Goal: Communication & Community: Answer question/provide support

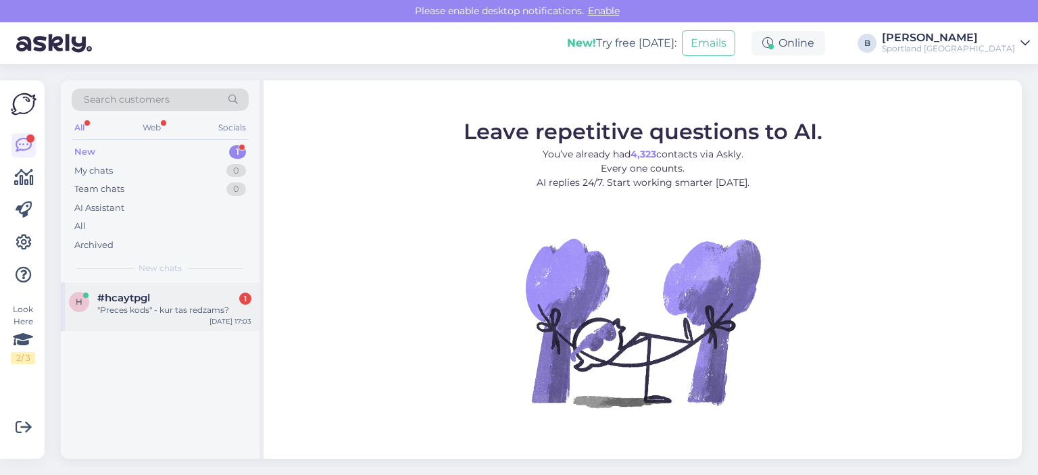
click at [154, 313] on div ""Preces kods" - kur tas redzams?" at bounding box center [174, 310] width 154 height 12
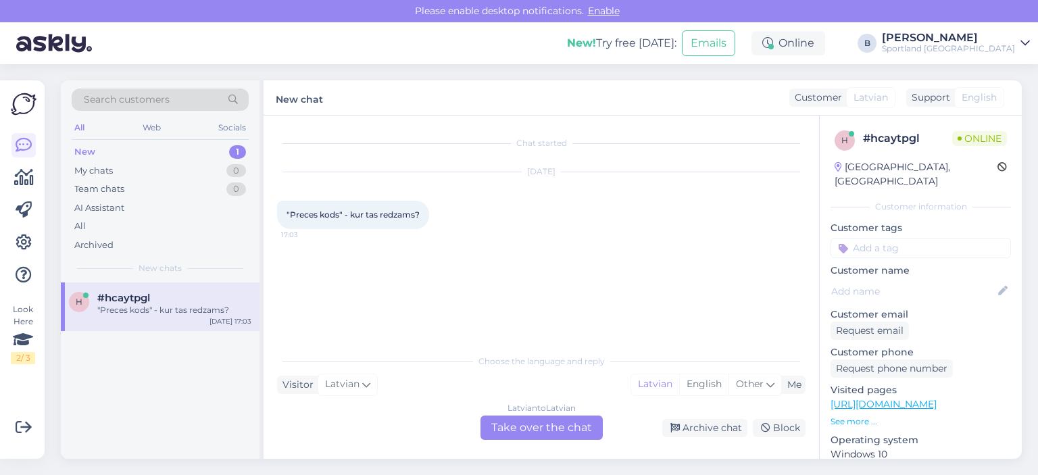
click at [537, 426] on div "Latvian to Latvian Take over the chat" at bounding box center [541, 427] width 122 height 24
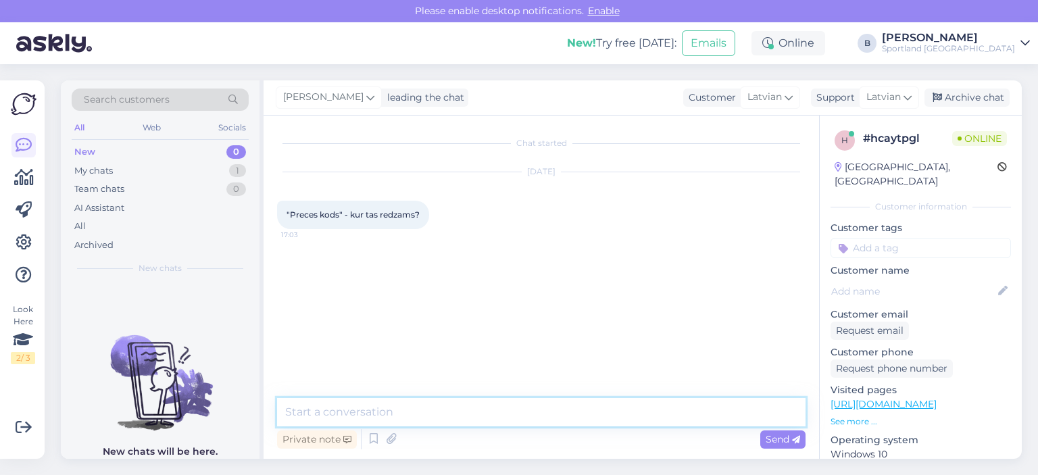
click at [524, 417] on textarea at bounding box center [541, 412] width 528 height 28
type textarea "Sveiki, uz apģērba birkas vai apavu kastes."
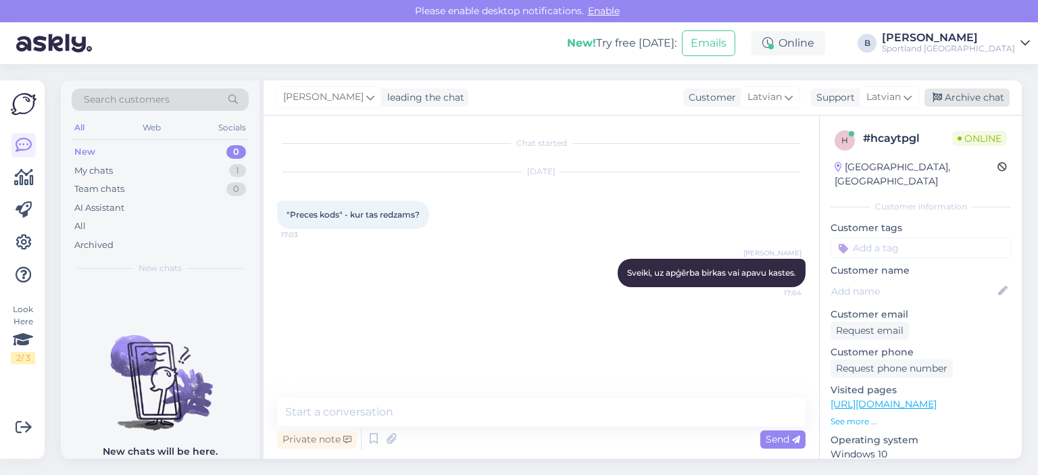
click at [984, 101] on div "Archive chat" at bounding box center [966, 97] width 85 height 18
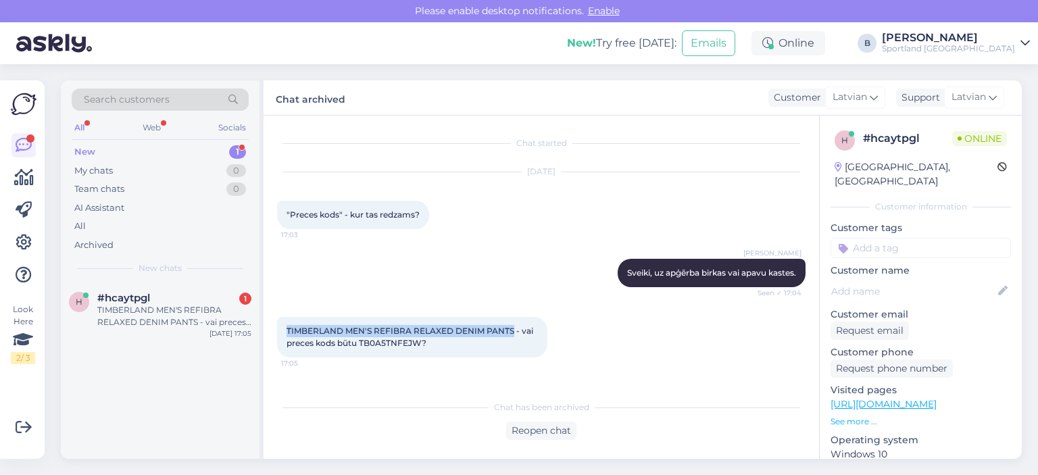
drag, startPoint x: 513, startPoint y: 330, endPoint x: 285, endPoint y: 324, distance: 228.4
click at [285, 324] on div "TIMBERLAND MEN'S REFIBRA RELAXED DENIM PANTS - vai preces kods būtu TB0A5TNFEJW…" at bounding box center [412, 337] width 270 height 41
copy span "TIMBERLAND MEN'S REFIBRA RELAXED DENIM PANTS"
click at [508, 226] on div "[DATE] "Preces kods" - kur tas redzams? 17:03" at bounding box center [541, 200] width 528 height 86
click at [542, 428] on div "Reopen chat" at bounding box center [541, 431] width 70 height 18
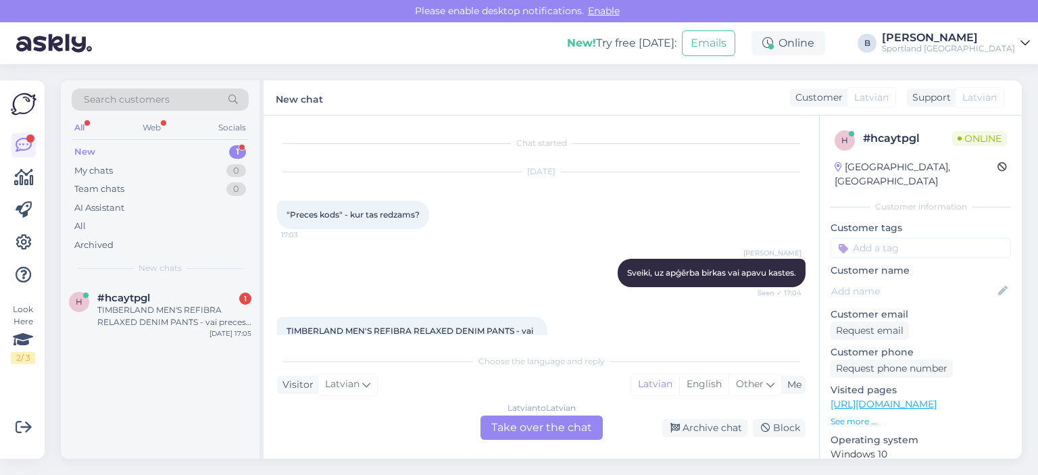
click at [532, 426] on div "Latvian to Latvian Take over the chat" at bounding box center [541, 427] width 122 height 24
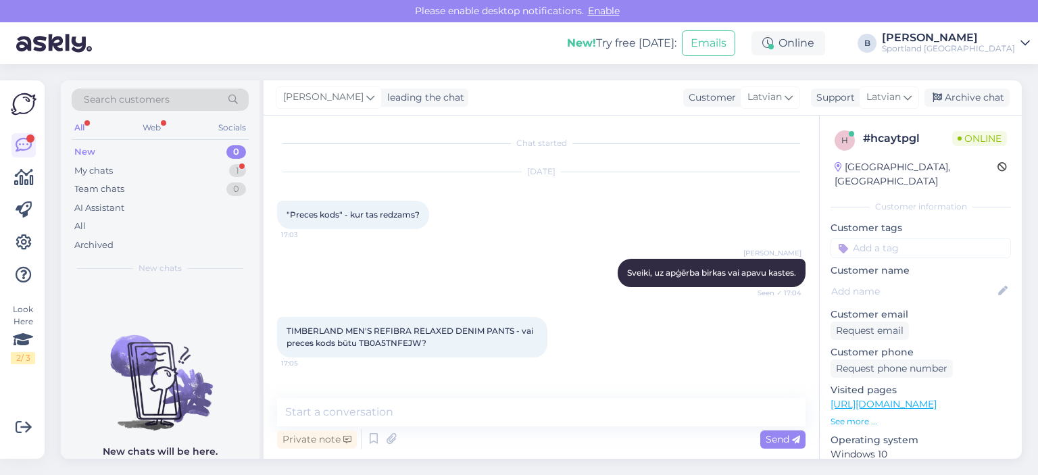
click at [532, 426] on div "Private note Send" at bounding box center [541, 439] width 528 height 26
click at [532, 409] on textarea at bounding box center [541, 412] width 528 height 28
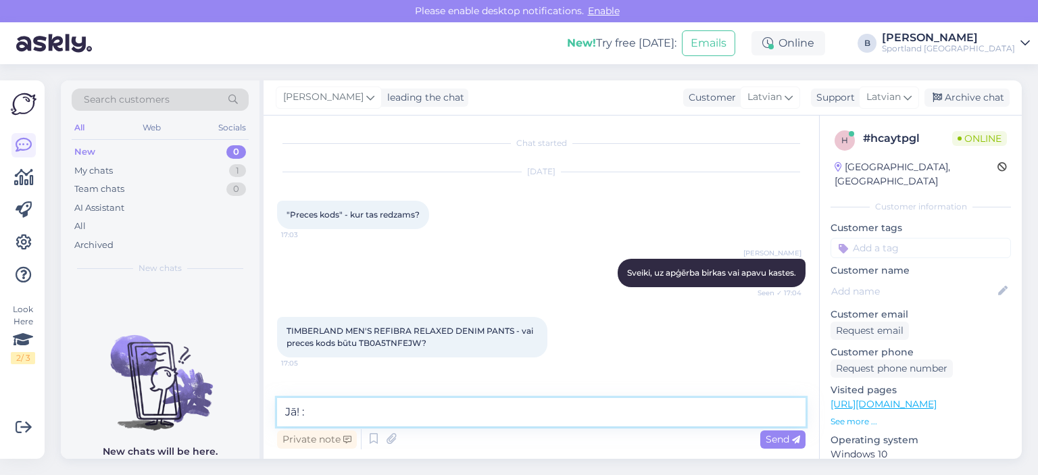
type textarea "Jā! :)"
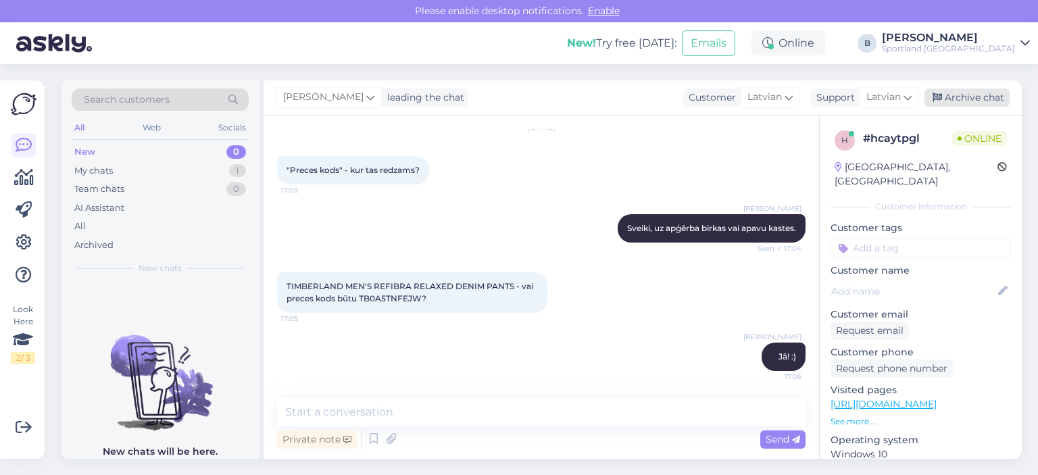
click at [997, 91] on div "Archive chat" at bounding box center [966, 97] width 85 height 18
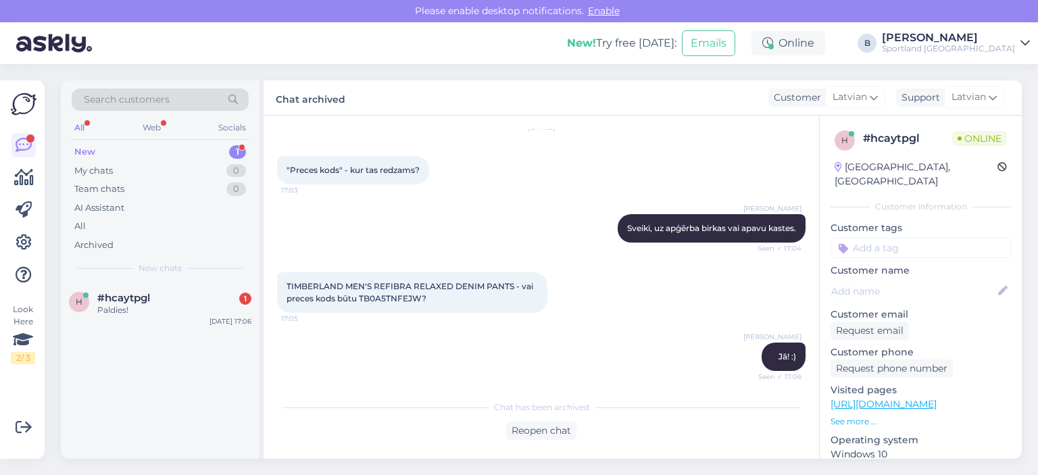
scroll to position [107, 0]
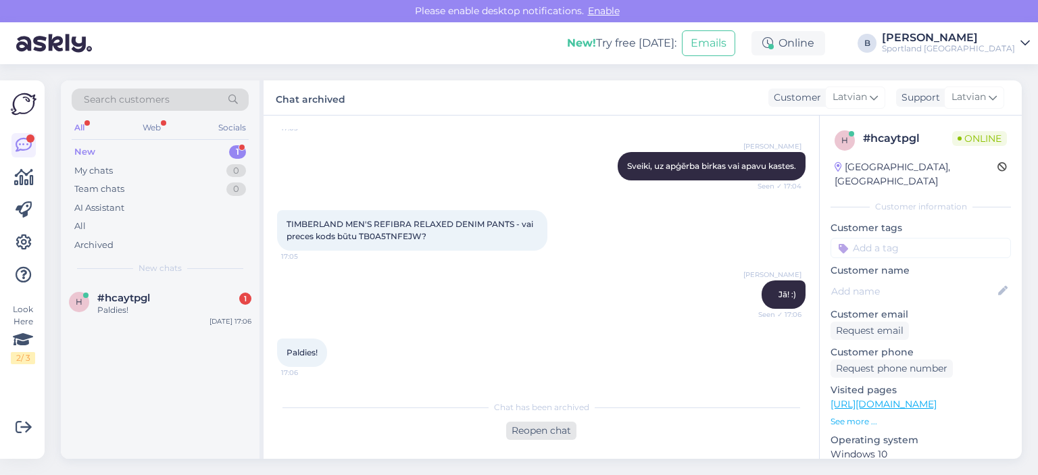
click at [559, 430] on div "Reopen chat" at bounding box center [541, 431] width 70 height 18
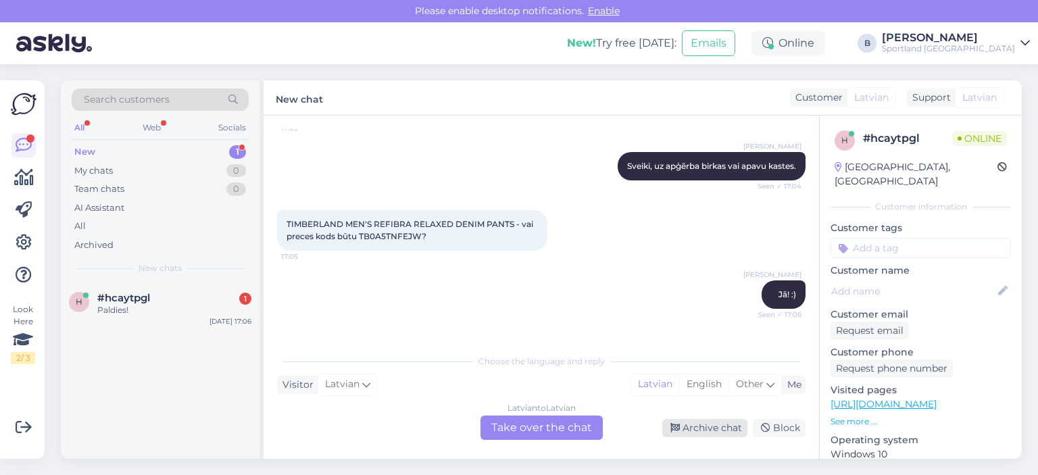
click at [712, 434] on div "Archive chat" at bounding box center [704, 428] width 85 height 18
